Goal: Task Accomplishment & Management: Use online tool/utility

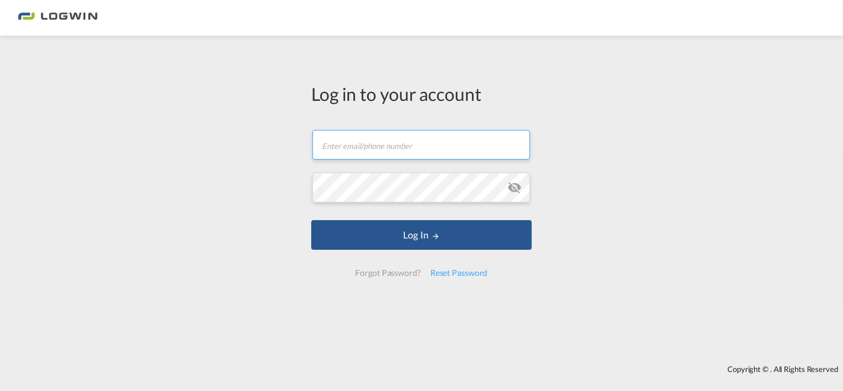
click at [349, 139] on input "text" at bounding box center [421, 145] width 218 height 30
type input "[PERSON_NAME][EMAIL_ADDRESS][PERSON_NAME][DOMAIN_NAME]"
click at [510, 189] on md-icon "icon-eye-off" at bounding box center [515, 187] width 14 height 14
click at [511, 189] on md-icon "icon-eye-off" at bounding box center [515, 187] width 14 height 14
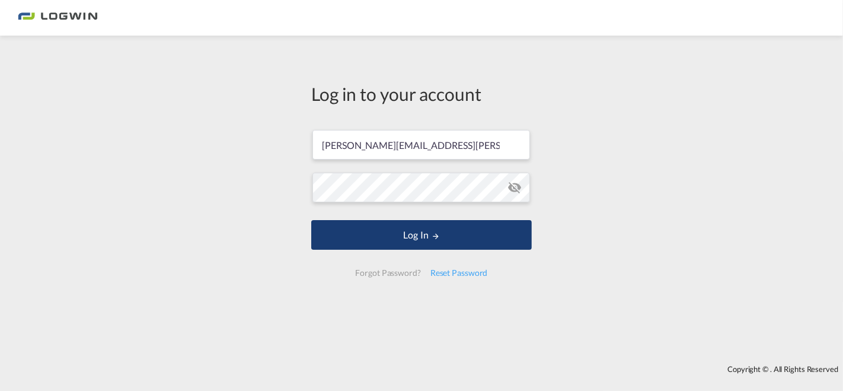
click at [435, 229] on button "Log In" at bounding box center [421, 235] width 221 height 30
